Goal: Obtain resource: Obtain resource

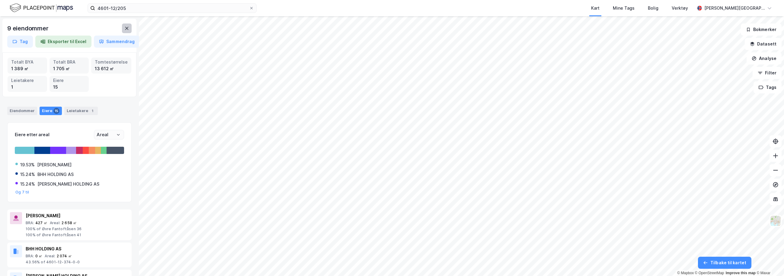
click at [126, 26] on icon at bounding box center [126, 28] width 5 height 5
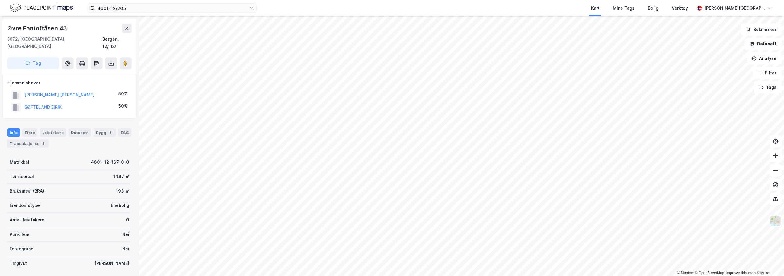
scroll to position [2, 0]
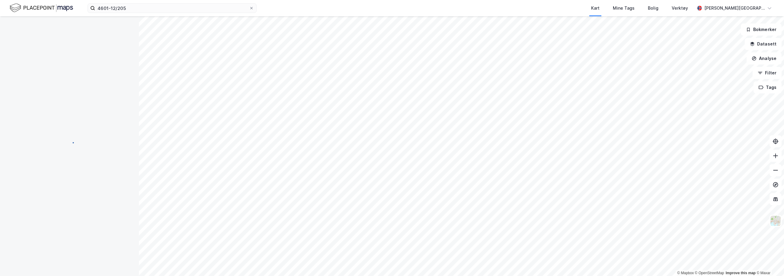
scroll to position [2, 0]
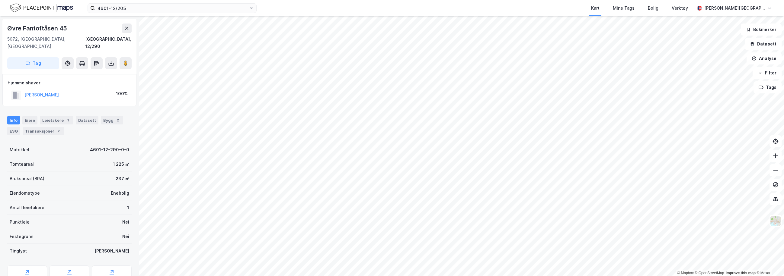
scroll to position [2, 0]
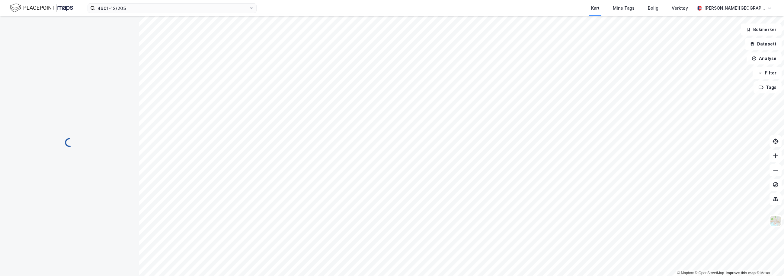
scroll to position [2, 0]
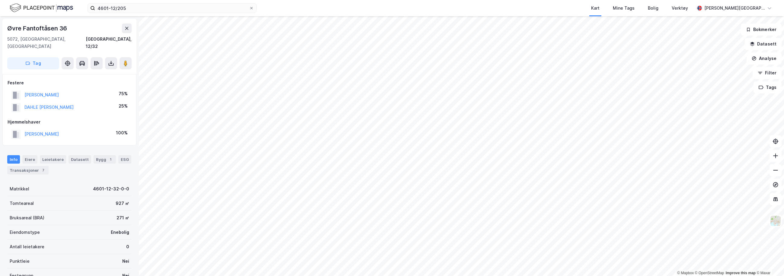
scroll to position [2, 0]
click at [152, 12] on input "4601-12/205" at bounding box center [172, 8] width 154 height 9
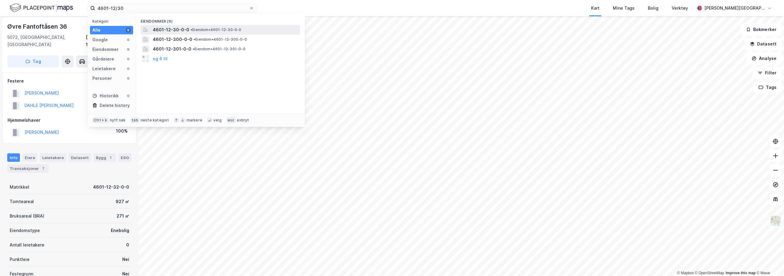
click at [200, 33] on div "4601-12-30-0-0 • Eiendom • 4601-12-30-0-0" at bounding box center [226, 29] width 146 height 7
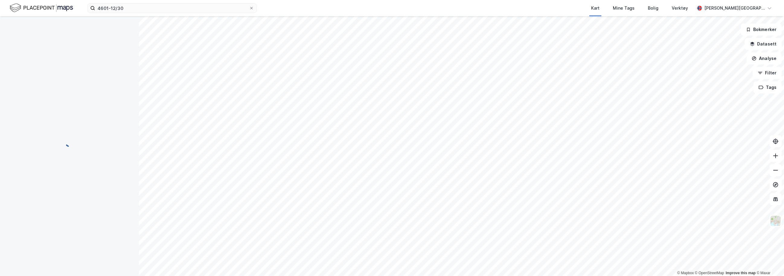
scroll to position [2, 0]
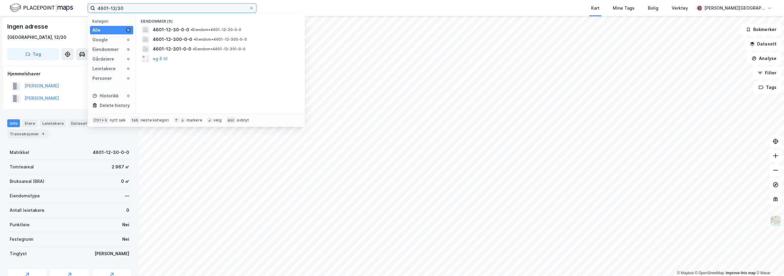
click at [157, 11] on input "4601-12/30" at bounding box center [172, 8] width 154 height 9
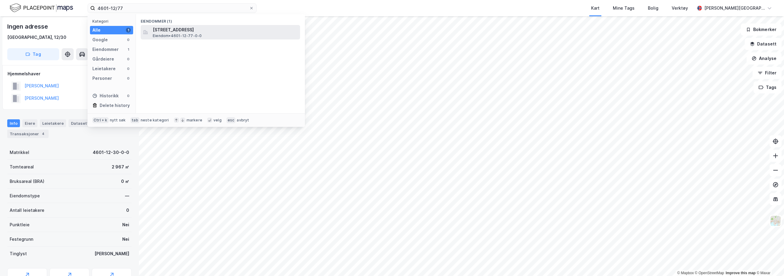
click at [169, 37] on span "Eiendom • 4601-12-77-0-0" at bounding box center [177, 35] width 49 height 5
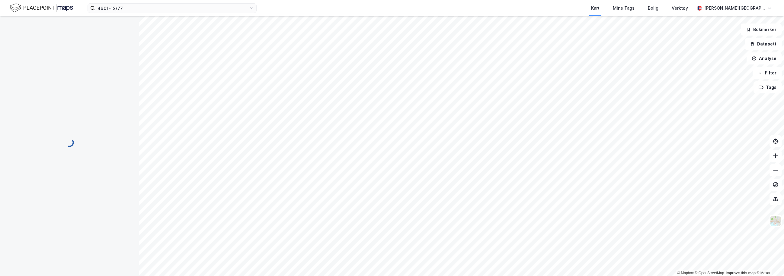
scroll to position [2, 0]
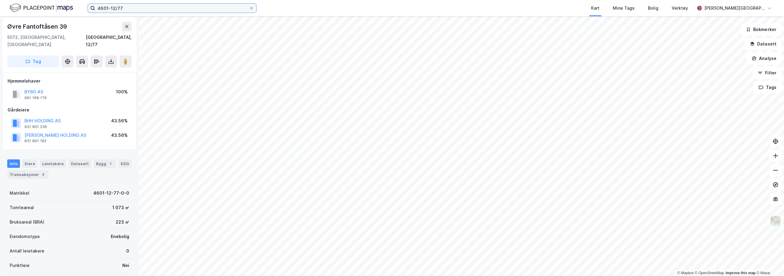
click at [152, 5] on input "4601-12/77" at bounding box center [172, 8] width 154 height 9
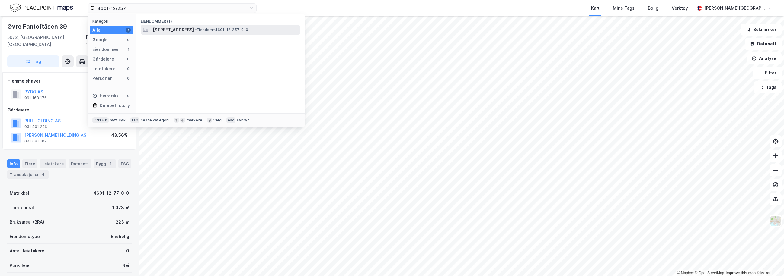
click at [166, 29] on span "[STREET_ADDRESS]" at bounding box center [173, 29] width 41 height 7
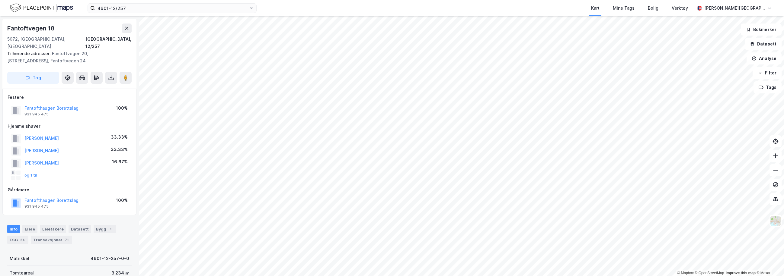
scroll to position [2, 0]
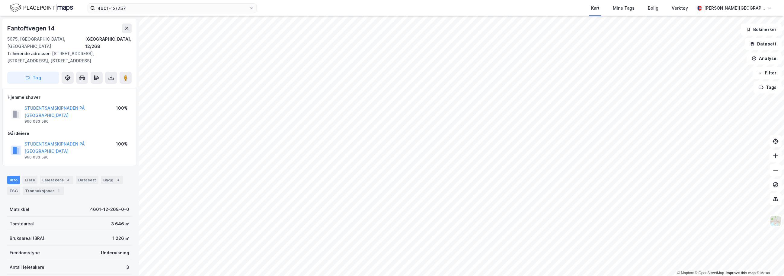
scroll to position [2, 0]
click at [108, 73] on icon at bounding box center [111, 76] width 6 height 6
click at [108, 83] on div "Last ned grunnbok" at bounding box center [85, 88] width 64 height 10
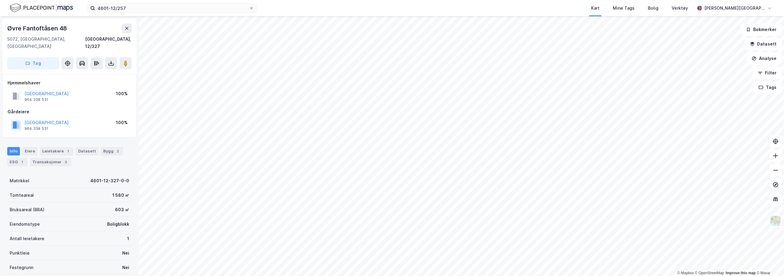
scroll to position [2, 0]
click at [110, 59] on icon at bounding box center [111, 62] width 6 height 6
click at [168, 10] on input "4601-12/257" at bounding box center [172, 8] width 154 height 9
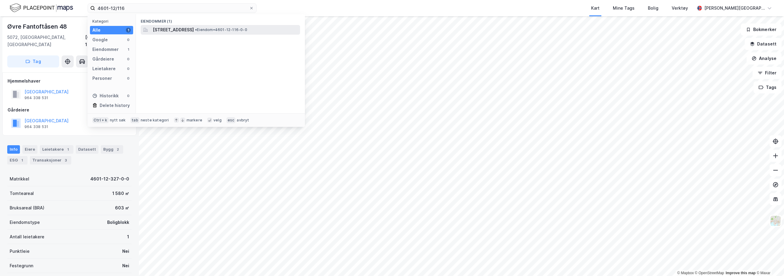
click at [180, 27] on span "[STREET_ADDRESS]" at bounding box center [173, 29] width 41 height 7
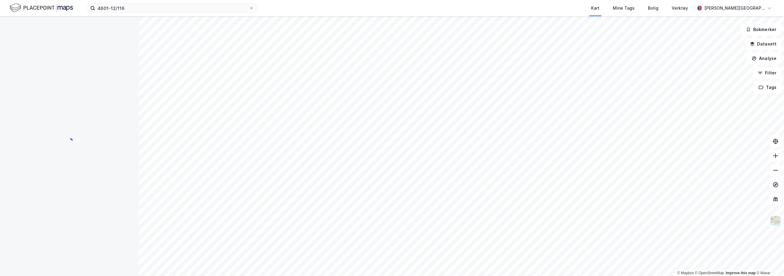
scroll to position [2, 0]
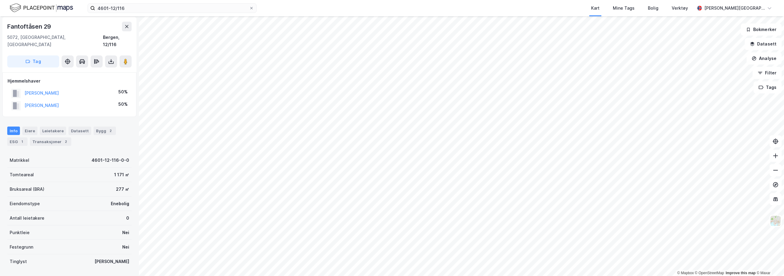
click at [150, 14] on div "4601-12/116 Kart Mine Tags Bolig Verktøy [PERSON_NAME][GEOGRAPHIC_DATA]" at bounding box center [392, 8] width 784 height 16
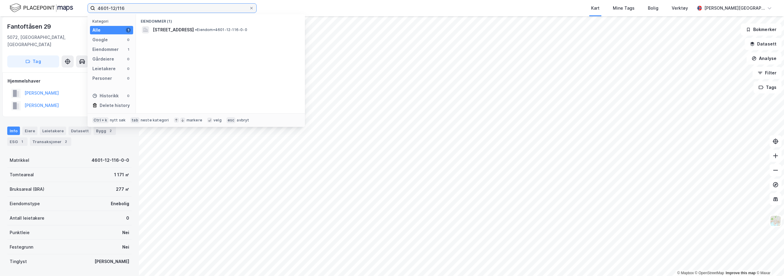
click at [150, 12] on input "4601-12/116" at bounding box center [172, 8] width 154 height 9
click at [172, 31] on span "[STREET_ADDRESS]" at bounding box center [225, 29] width 145 height 7
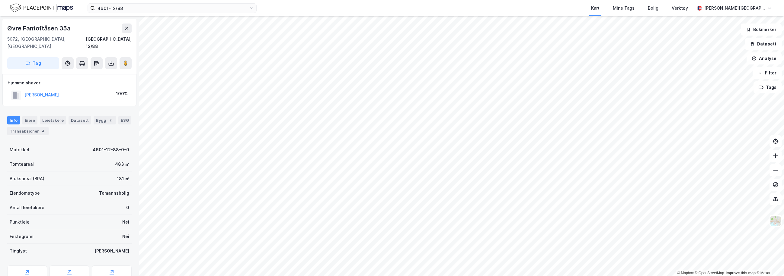
scroll to position [2, 0]
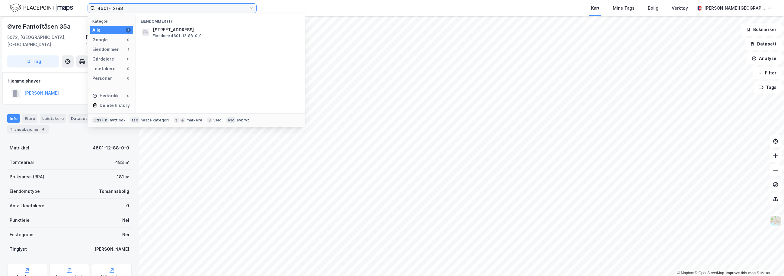
click at [127, 12] on input "4601-12/88" at bounding box center [172, 8] width 154 height 9
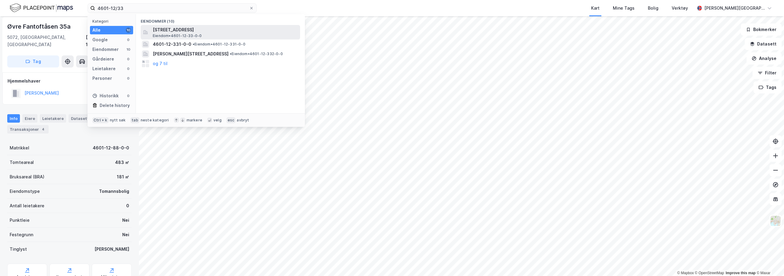
click at [174, 31] on span "[STREET_ADDRESS]" at bounding box center [225, 29] width 145 height 7
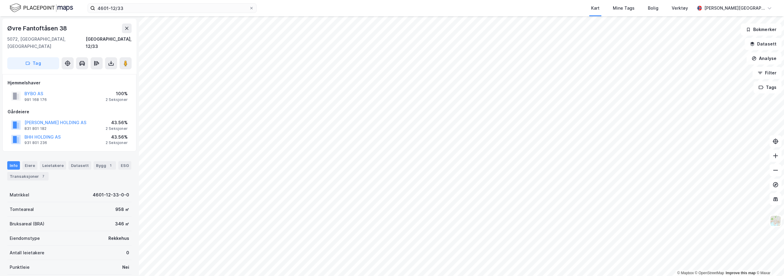
scroll to position [2, 0]
click at [109, 59] on icon at bounding box center [111, 62] width 6 height 6
click at [104, 69] on div "Last ned grunnbok" at bounding box center [85, 74] width 64 height 10
click at [132, 8] on input "4601-12/33" at bounding box center [172, 8] width 154 height 9
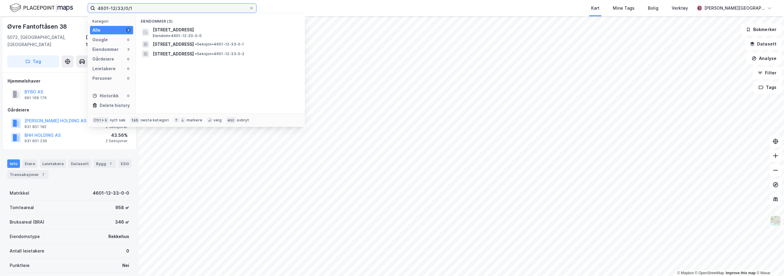
type input "4601-12/33/0/1"
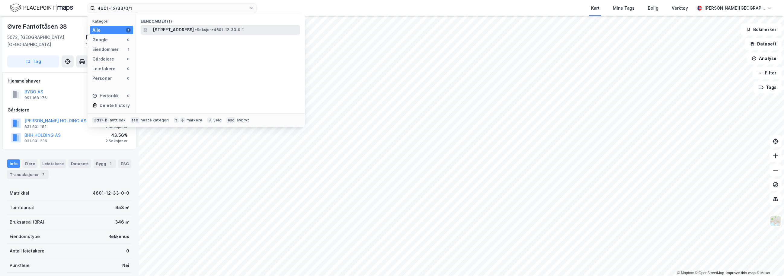
click at [175, 27] on span "[STREET_ADDRESS]" at bounding box center [173, 29] width 41 height 7
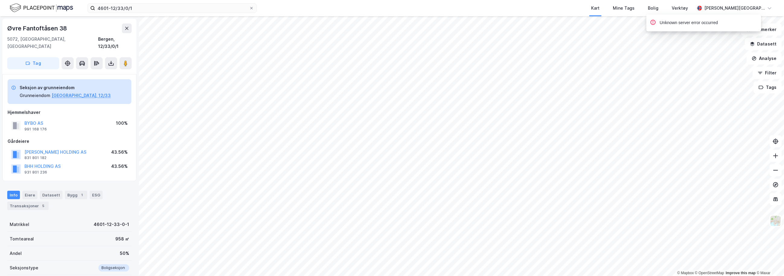
scroll to position [2, 0]
click at [113, 59] on icon at bounding box center [111, 62] width 6 height 6
click at [103, 69] on div "Last ned grunnbok" at bounding box center [85, 74] width 64 height 10
